Goal: Information Seeking & Learning: Understand process/instructions

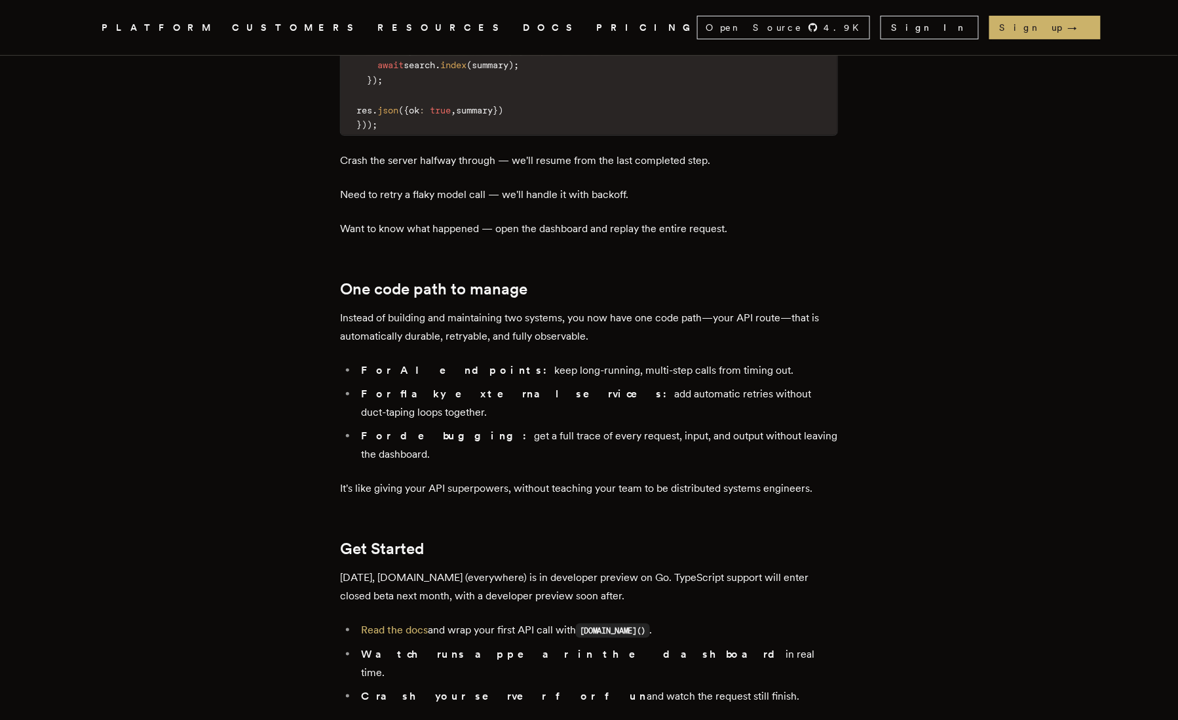
scroll to position [2018, 0]
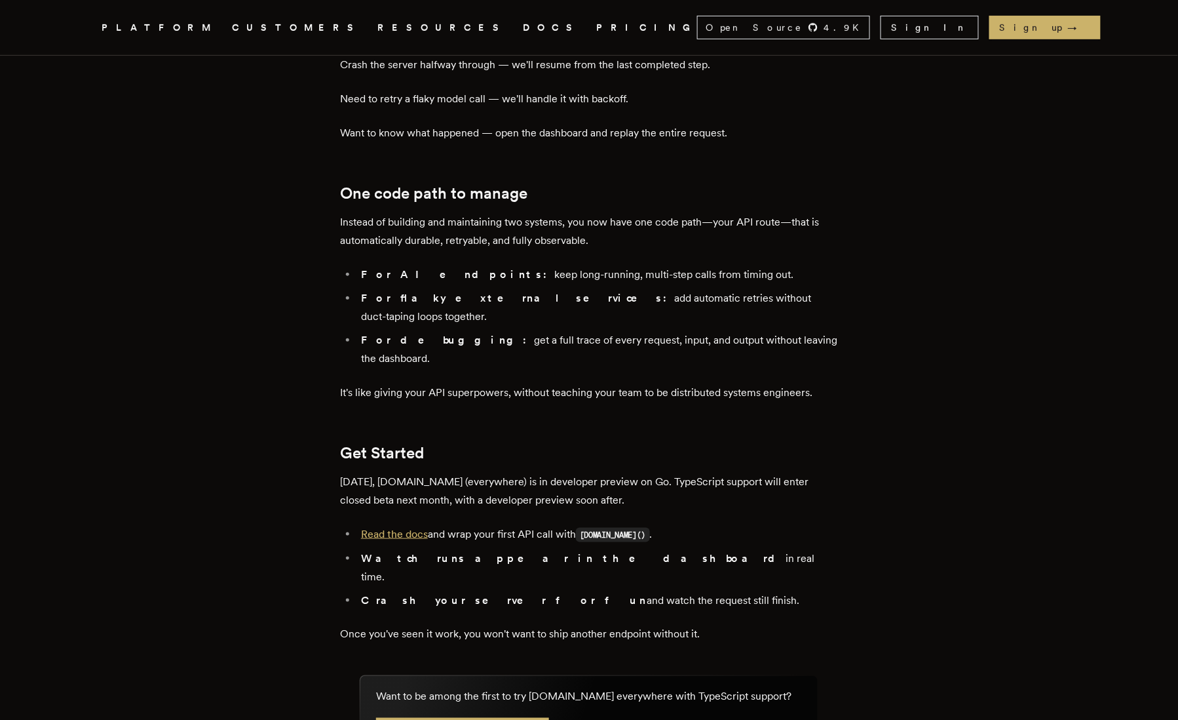
click at [385, 528] on link "Read the docs" at bounding box center [394, 534] width 67 height 12
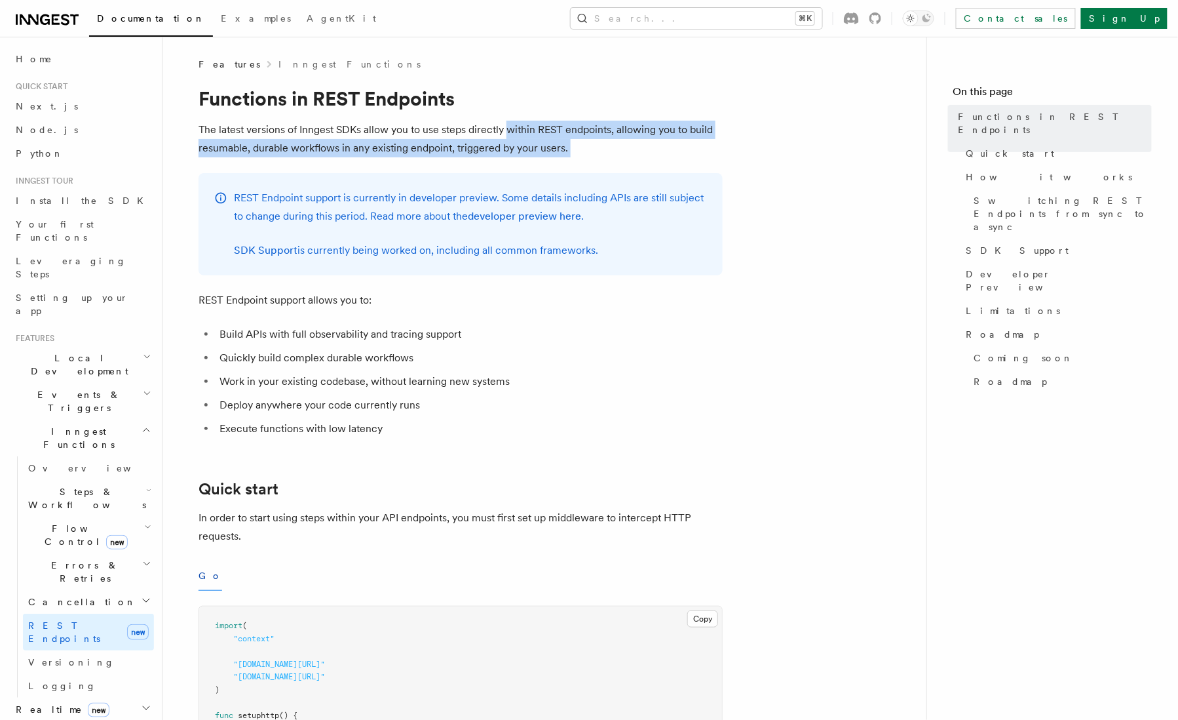
drag, startPoint x: 509, startPoint y: 134, endPoint x: 562, endPoint y: 157, distance: 57.2
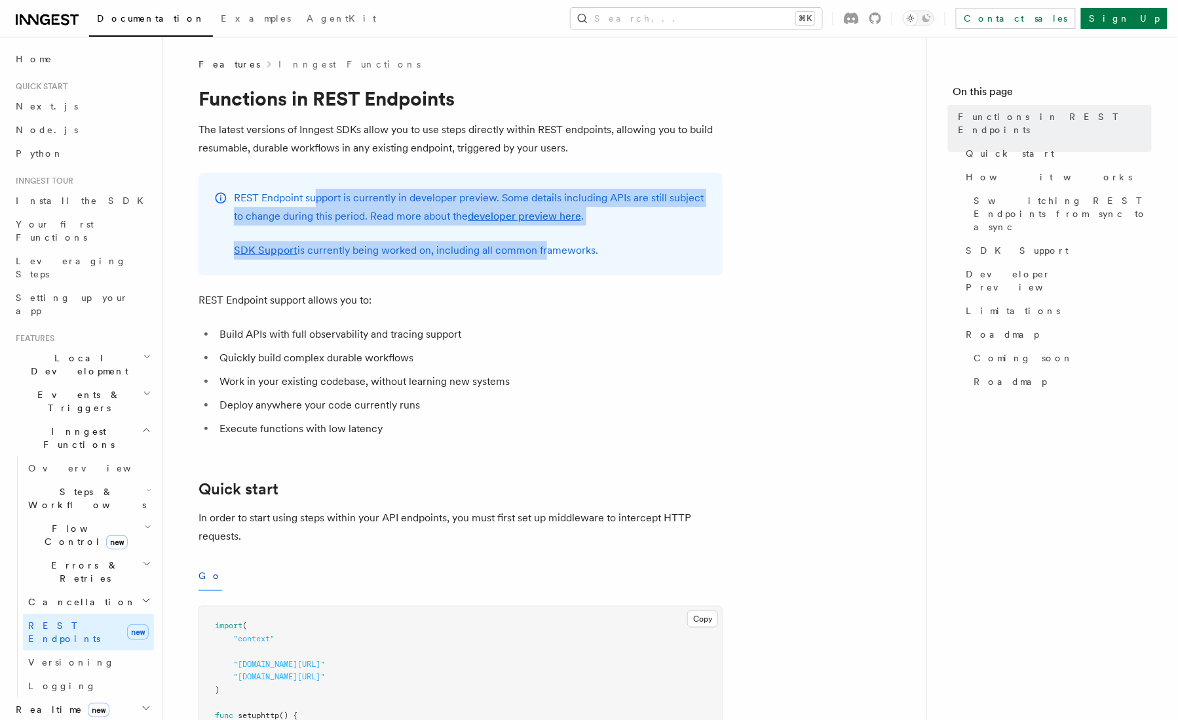
drag, startPoint x: 315, startPoint y: 204, endPoint x: 539, endPoint y: 255, distance: 229.7
click at [539, 255] on div "REST Endpoint support is currently in developer preview. Some details including…" at bounding box center [470, 224] width 473 height 71
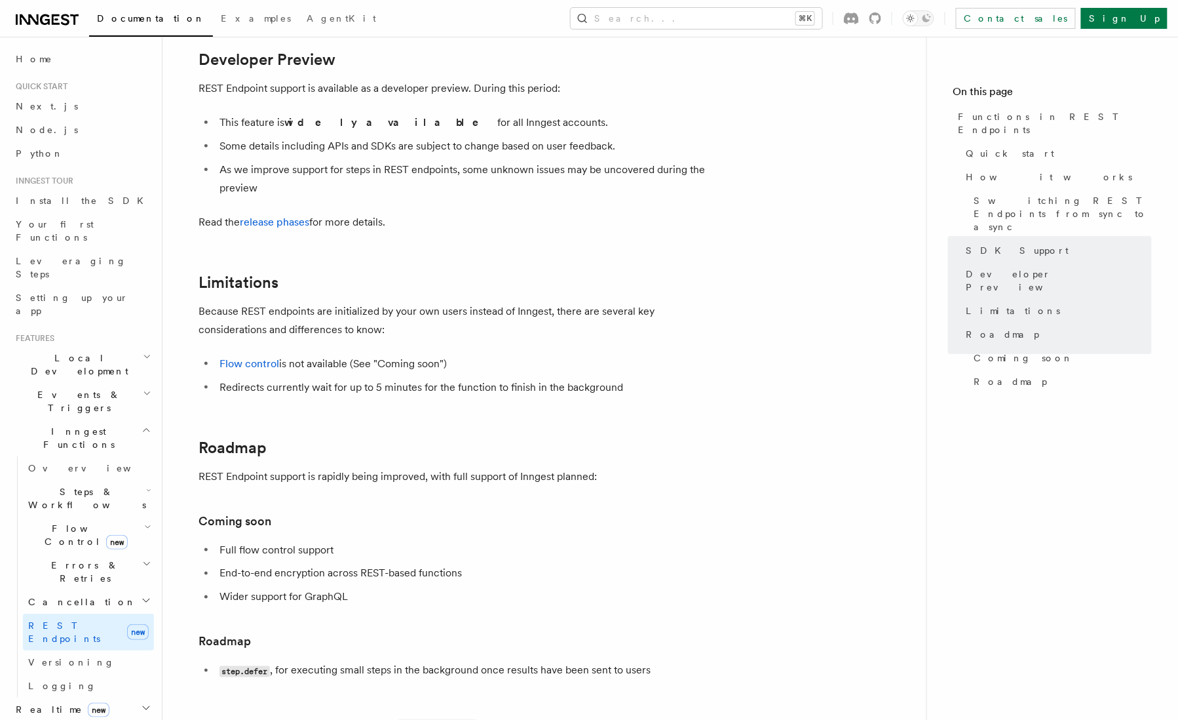
scroll to position [2148, 0]
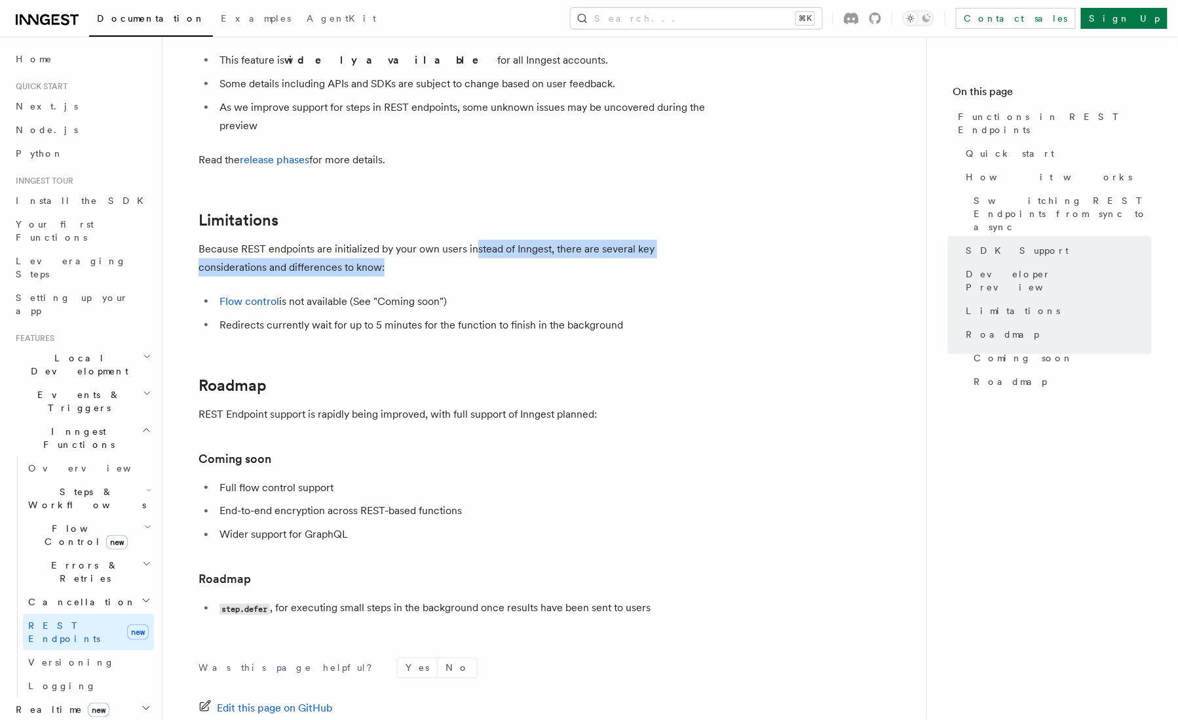
drag, startPoint x: 492, startPoint y: 252, endPoint x: 457, endPoint y: 280, distance: 44.7
click at [256, 306] on link "Flow control" at bounding box center [250, 301] width 60 height 12
